Goal: Use online tool/utility: Utilize a website feature to perform a specific function

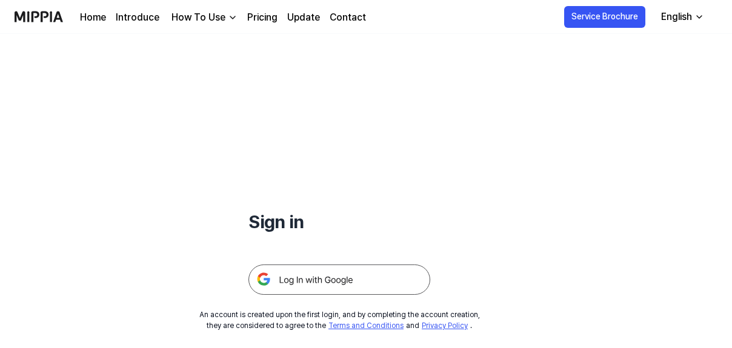
click at [325, 280] on img at bounding box center [339, 280] width 182 height 30
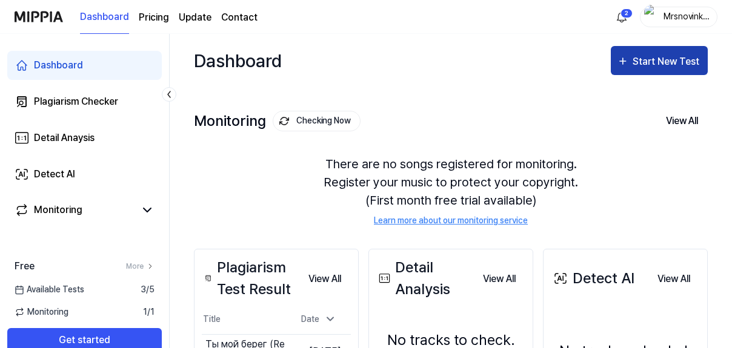
click at [635, 66] on div "Start New Test" at bounding box center [666, 62] width 69 height 16
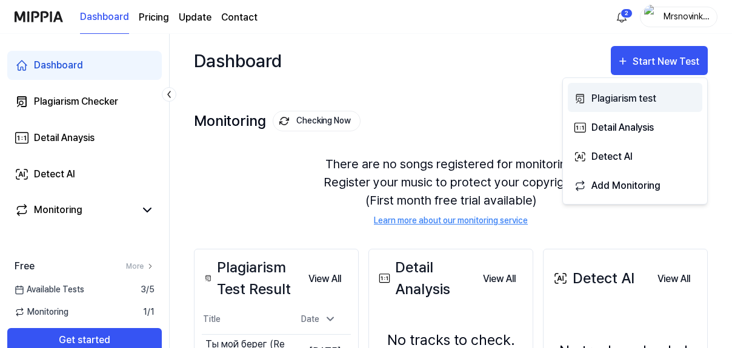
click at [610, 106] on button "Plagiarism test" at bounding box center [634, 97] width 134 height 29
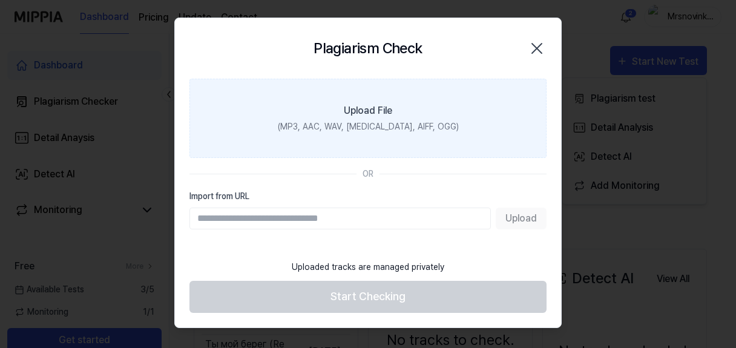
click at [359, 121] on div "(MP3, AAC, WAV, [MEDICAL_DATA], AIFF, OGG)" at bounding box center [368, 127] width 181 height 13
click at [0, 0] on input "Upload File (MP3, AAC, WAV, [MEDICAL_DATA], AIFF, OGG)" at bounding box center [0, 0] width 0 height 0
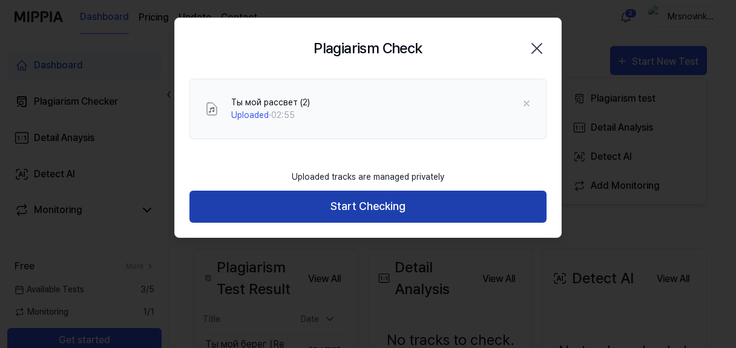
click at [327, 196] on button "Start Checking" at bounding box center [368, 207] width 357 height 32
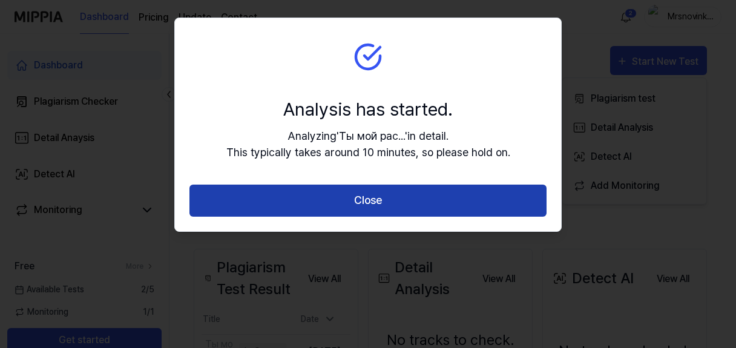
click at [392, 197] on button "Close" at bounding box center [368, 201] width 357 height 32
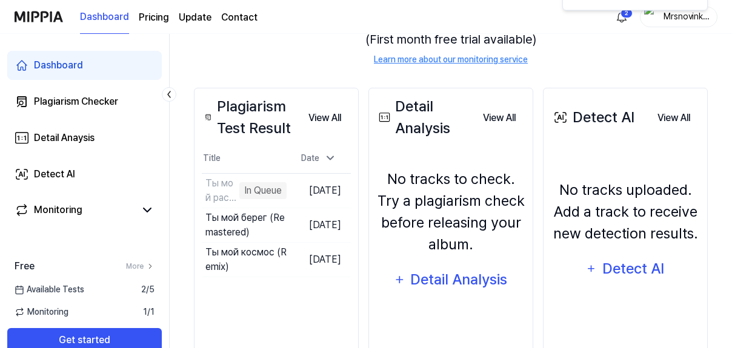
scroll to position [194, 0]
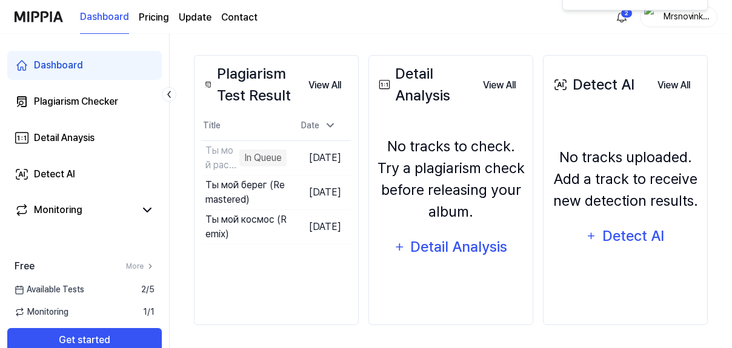
click at [254, 76] on div "Plagiarism Test Result" at bounding box center [250, 85] width 97 height 44
click at [293, 77] on div "Plagiarism Test Result" at bounding box center [250, 85] width 97 height 44
click at [325, 77] on button "View All" at bounding box center [325, 85] width 52 height 24
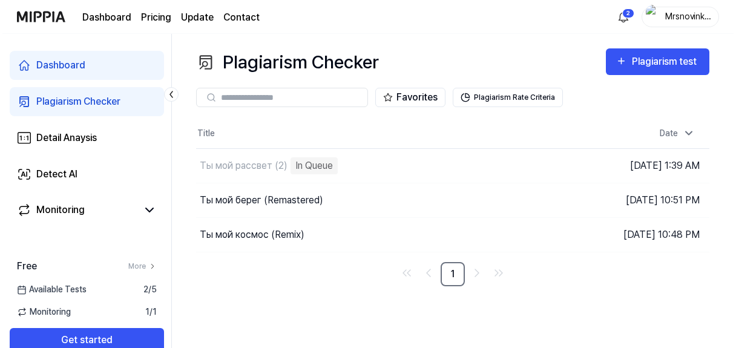
scroll to position [0, 0]
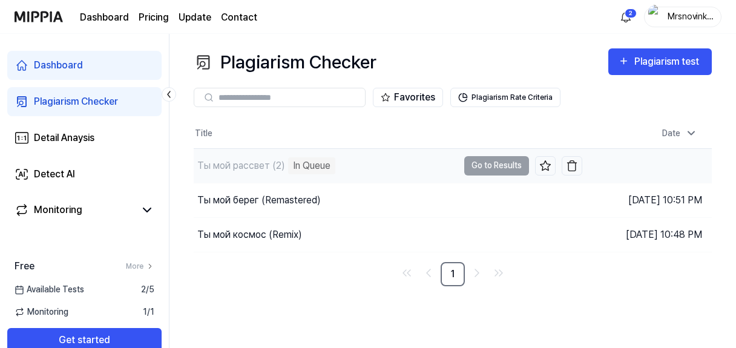
click at [470, 162] on td "Ты мой рассвет (2) In Queue Go to Results" at bounding box center [388, 166] width 389 height 34
